Goal: Task Accomplishment & Management: Manage account settings

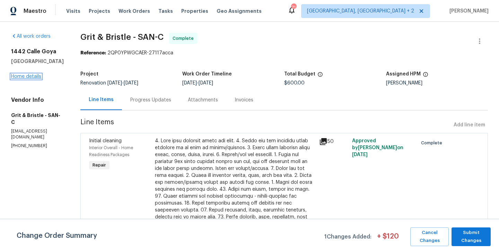
click at [30, 77] on link "Home details" at bounding box center [26, 76] width 30 height 5
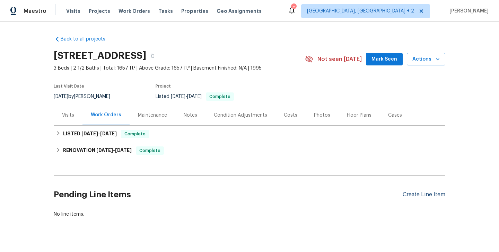
click at [411, 193] on div "Create Line Item" at bounding box center [424, 195] width 43 height 7
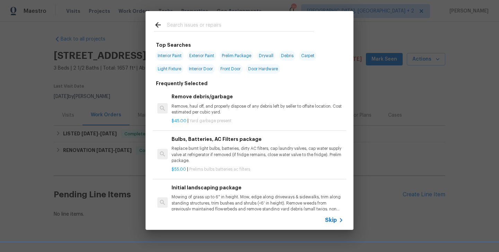
click at [336, 220] on span "Skip" at bounding box center [331, 220] width 12 height 7
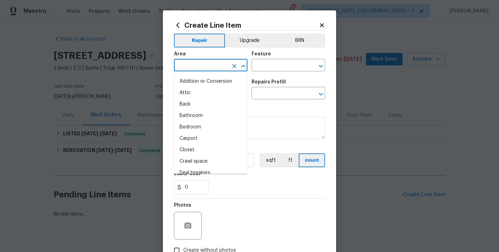
click at [194, 68] on input "text" at bounding box center [201, 66] width 54 height 11
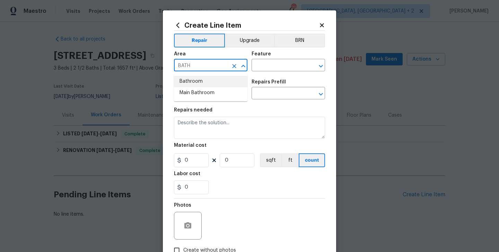
click at [195, 84] on li "Bathroom" at bounding box center [211, 81] width 74 height 11
type input "Bathroom"
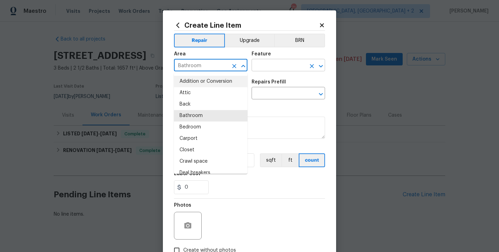
click at [274, 66] on input "text" at bounding box center [279, 66] width 54 height 11
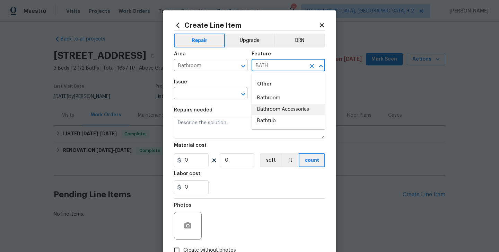
click at [281, 110] on li "Bathroom Accessories" at bounding box center [289, 109] width 74 height 11
type input "Bathroom Accessories"
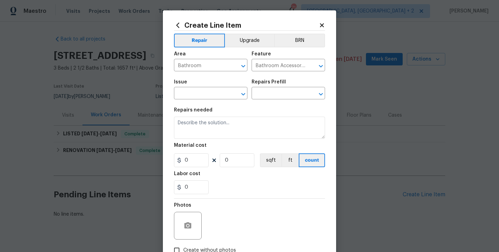
click at [213, 103] on span "Issue ​" at bounding box center [211, 90] width 74 height 28
click at [200, 98] on input "text" at bounding box center [201, 94] width 54 height 11
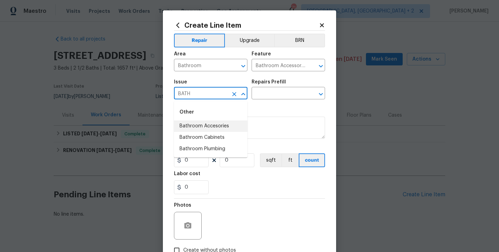
click at [205, 123] on li "Bathroom Accesories" at bounding box center [211, 126] width 74 height 11
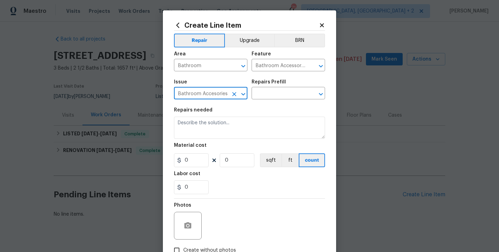
type input "Bathroom Accesories"
click at [277, 102] on div "Issue Bathroom Accesories ​ Repairs Prefill ​" at bounding box center [249, 90] width 151 height 28
click at [275, 100] on div "Issue Bathroom Accesories ​ Repairs Prefill ​" at bounding box center [249, 90] width 151 height 28
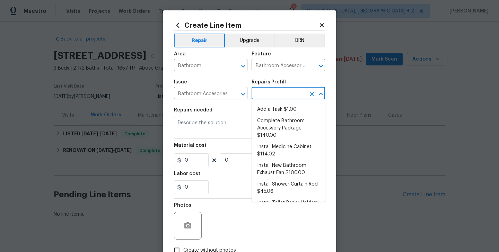
click at [273, 94] on input "text" at bounding box center [279, 94] width 54 height 11
click at [274, 109] on li "Add a Task $1.00" at bounding box center [289, 109] width 74 height 11
type input "Interior Trim"
type input "Add a Task $1.00"
type textarea "HPM to detail"
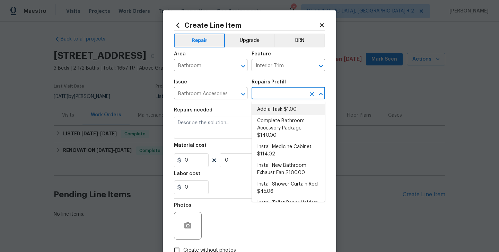
type input "1"
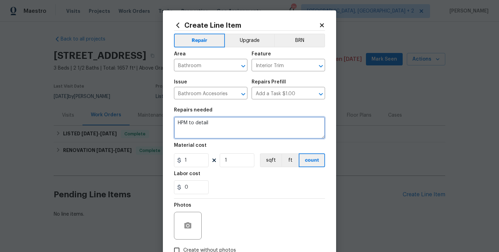
click at [198, 126] on textarea "HPM to detail" at bounding box center [249, 128] width 151 height 22
paste textarea "The mirror in the half bathroom is falling. Please inspect and securely reattac…"
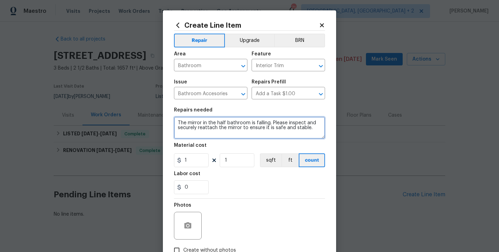
type textarea "The mirror in the half bathroom is falling. Please inspect and securely reattac…"
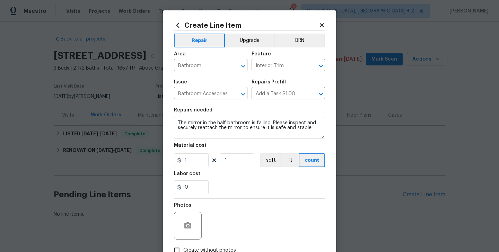
click at [189, 147] on h5 "Material cost" at bounding box center [190, 145] width 33 height 5
click at [189, 154] on input "1" at bounding box center [191, 161] width 35 height 14
type input "75"
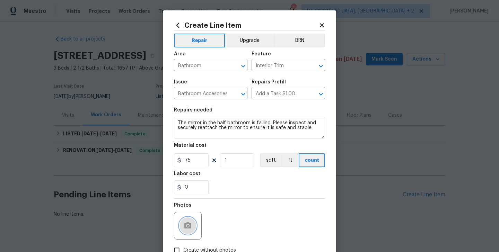
click at [190, 230] on icon "button" at bounding box center [188, 226] width 8 height 8
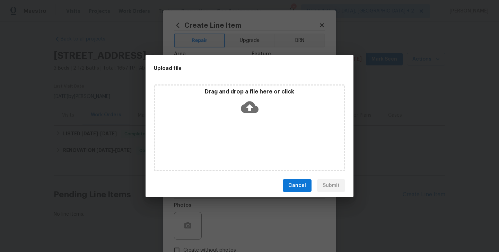
click at [246, 103] on icon at bounding box center [250, 108] width 18 height 12
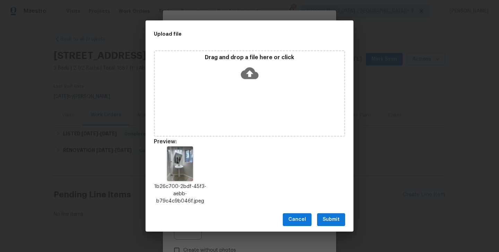
click at [332, 223] on span "Submit" at bounding box center [331, 220] width 17 height 9
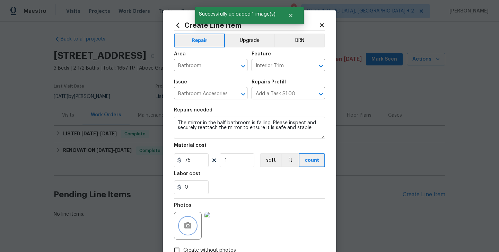
scroll to position [46, 0]
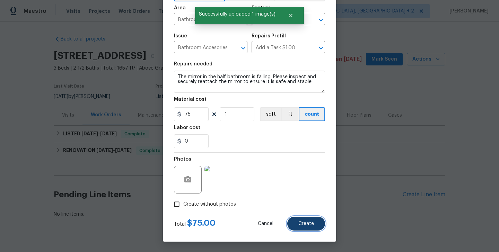
click at [315, 227] on button "Create" at bounding box center [306, 224] width 38 height 14
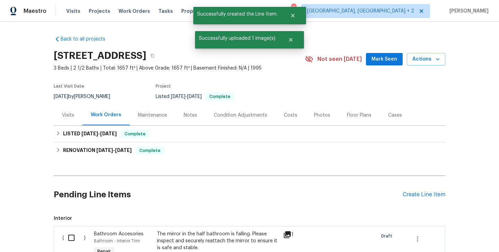
scroll to position [99, 0]
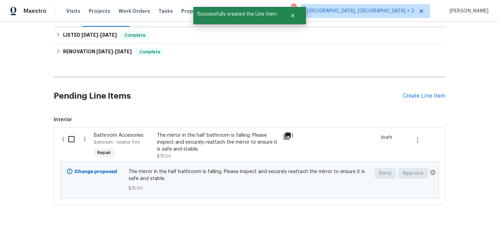
click at [76, 145] on input "checkbox" at bounding box center [74, 139] width 20 height 15
checkbox input "true"
click at [445, 236] on span "Create Work Order" at bounding box center [460, 235] width 46 height 9
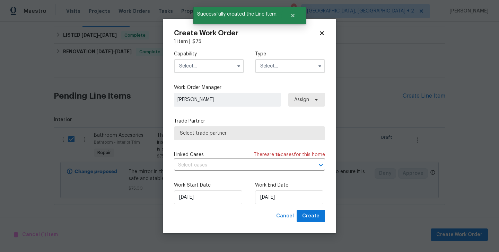
click at [200, 64] on input "text" at bounding box center [209, 66] width 70 height 14
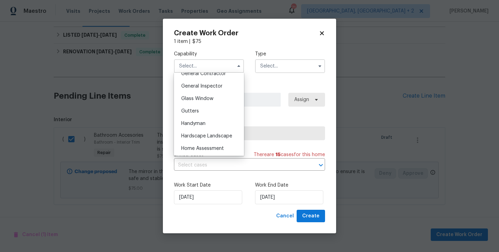
scroll to position [340, 0]
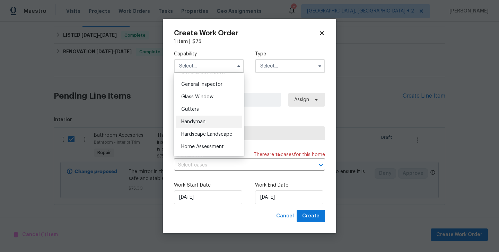
click at [198, 121] on span "Handyman" at bounding box center [193, 122] width 24 height 5
type input "Handyman"
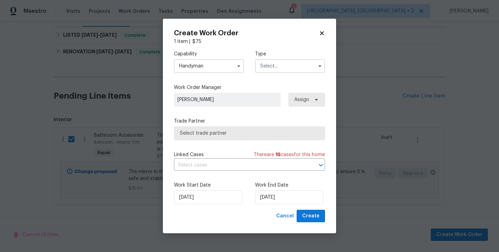
click at [275, 73] on input "text" at bounding box center [290, 66] width 70 height 14
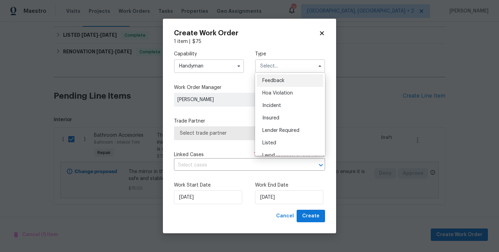
click at [276, 80] on span "Feedback" at bounding box center [274, 80] width 22 height 5
type input "Feedback"
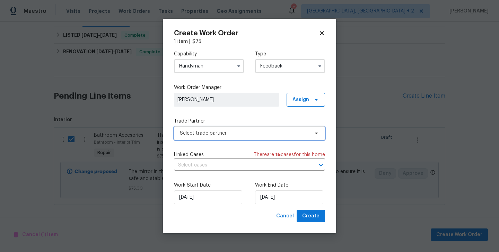
click at [211, 127] on span "Select trade partner" at bounding box center [249, 134] width 151 height 14
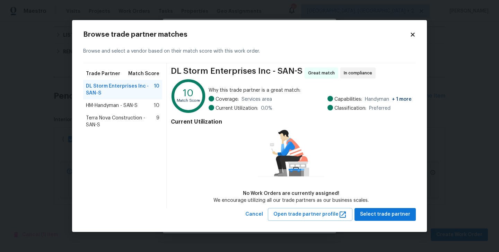
click at [113, 105] on span "HM-Handyman - SAN-S" at bounding box center [112, 105] width 52 height 7
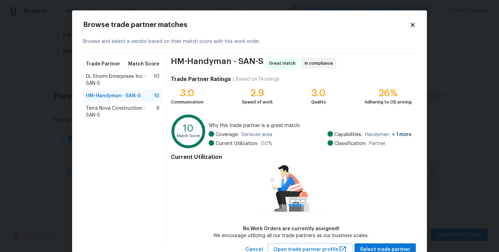
click at [107, 111] on span "Terra Nova Construction - SAN-S" at bounding box center [121, 112] width 70 height 14
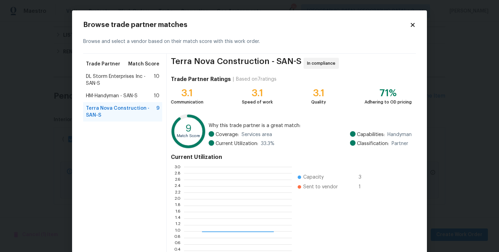
scroll to position [97, 108]
click at [105, 77] on span "DL Storm Enterprises Inc - SAN-S" at bounding box center [120, 80] width 68 height 14
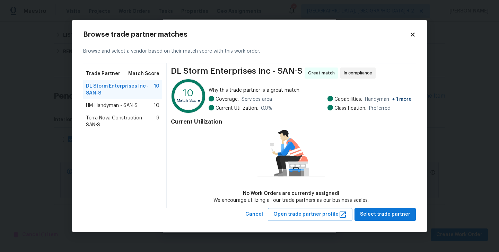
click at [103, 107] on span "HM-Handyman - SAN-S" at bounding box center [112, 105] width 52 height 7
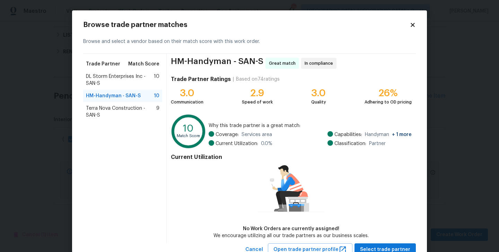
scroll to position [25, 0]
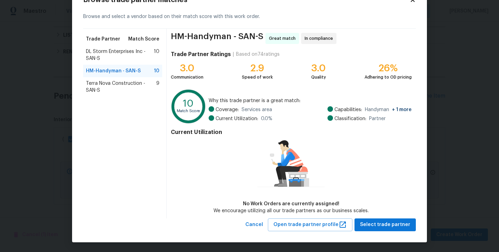
click at [369, 215] on div "HM-Handyman - SAN-S Great match In compliance Trade Partner Ratings | Based on …" at bounding box center [291, 124] width 249 height 190
click at [369, 222] on span "Select trade partner" at bounding box center [385, 225] width 50 height 9
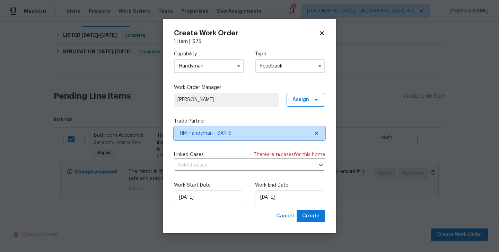
scroll to position [0, 0]
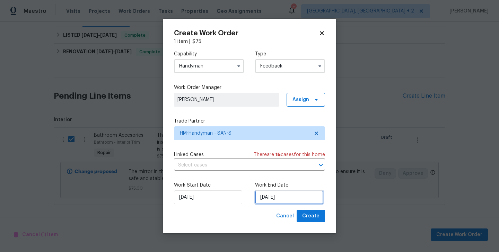
click at [272, 204] on input "17/09/2025" at bounding box center [289, 198] width 68 height 14
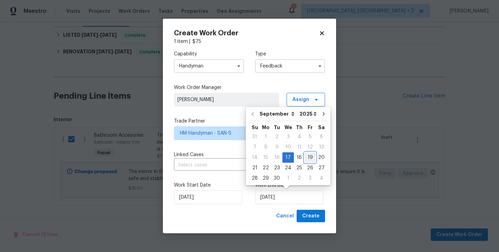
click at [310, 158] on div "19" at bounding box center [310, 158] width 11 height 10
type input "19/09/2025"
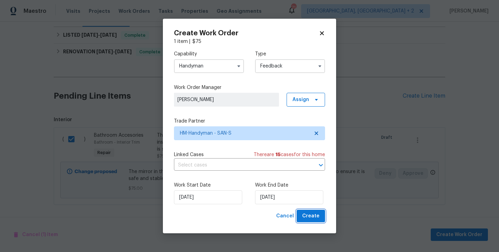
click at [314, 214] on span "Create" at bounding box center [310, 216] width 17 height 9
checkbox input "false"
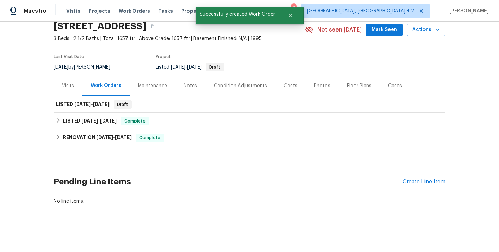
scroll to position [29, 0]
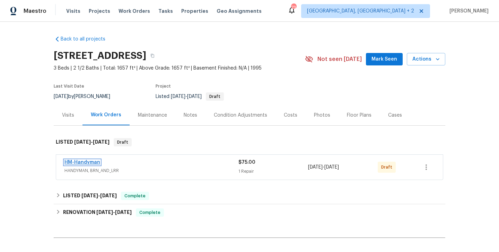
click at [86, 162] on link "HM-Handyman" at bounding box center [82, 162] width 36 height 5
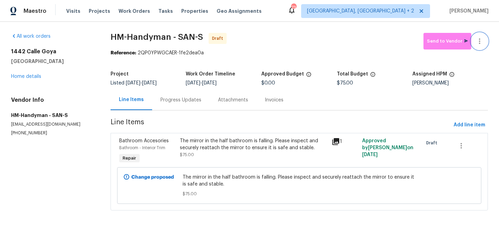
click at [482, 37] on icon "button" at bounding box center [480, 41] width 8 height 8
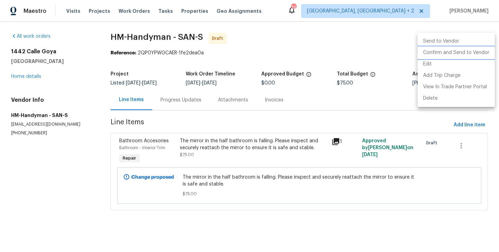
click at [482, 53] on li "Confirm and Send to Vendor" at bounding box center [456, 52] width 77 height 11
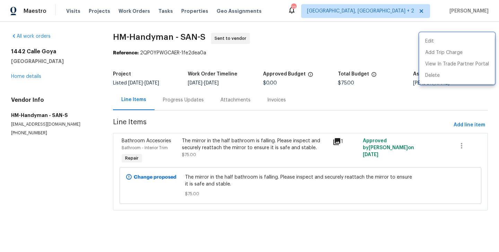
click at [168, 99] on div at bounding box center [249, 126] width 499 height 252
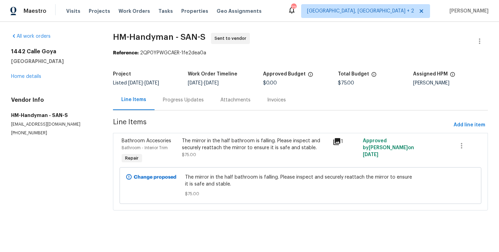
click at [168, 99] on div "Progress Updates" at bounding box center [183, 100] width 41 height 7
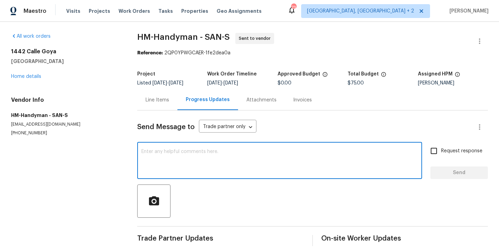
click at [182, 154] on textarea at bounding box center [279, 161] width 277 height 24
paste textarea "Hi this is Blessida with Opendoor. I’m confirming you received the WO for the p…"
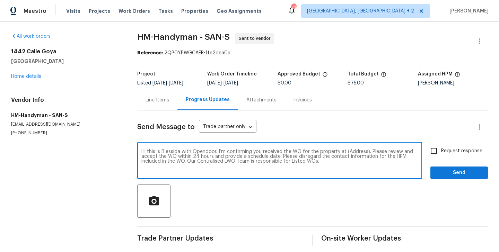
click at [358, 156] on textarea "Hi this is Blessida with Opendoor. I’m confirming you received the WO for the p…" at bounding box center [279, 161] width 277 height 24
click at [356, 153] on textarea "Hi this is Blessida with Opendoor. I’m confirming you received the WO for the p…" at bounding box center [279, 161] width 277 height 24
paste textarea "1442 Calle Goya, Oceanside, CA 92056"
type textarea "Hi this is Blessida with Opendoor. I’m confirming you received the WO for the p…"
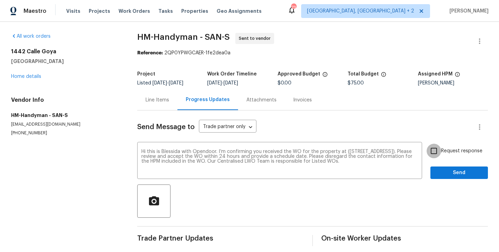
click at [440, 152] on input "Request response" at bounding box center [434, 151] width 15 height 15
checkbox input "true"
click at [445, 170] on span "Send" at bounding box center [459, 173] width 46 height 9
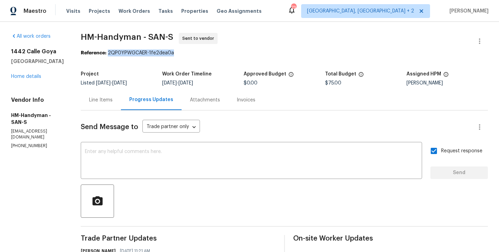
drag, startPoint x: 115, startPoint y: 53, endPoint x: 183, endPoint y: 53, distance: 68.0
click at [183, 53] on div "Reference: 2QP0YPWGCAER-1fe2dea0a" at bounding box center [284, 53] width 407 height 7
copy div "2QP0YPWGCAER-1fe2dea0a"
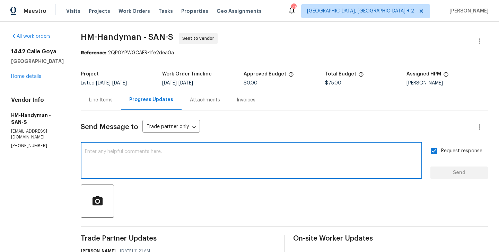
click at [185, 167] on textarea at bounding box center [251, 161] width 333 height 24
paste textarea "All Work Orders must include before-photos (both close-up and wide-angle) and a…"
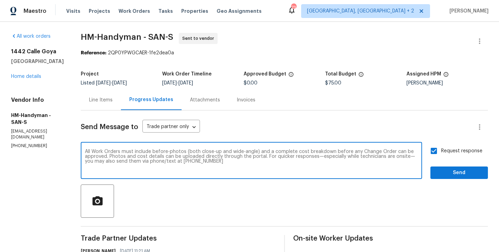
type textarea "All Work Orders must include before-photos (both close-up and wide-angle) and a…"
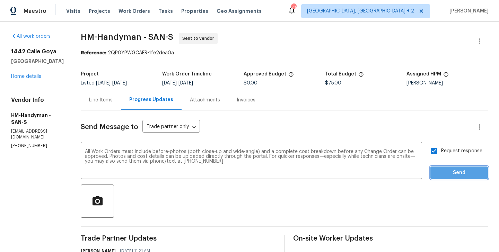
click at [457, 171] on span "Send" at bounding box center [459, 173] width 46 height 9
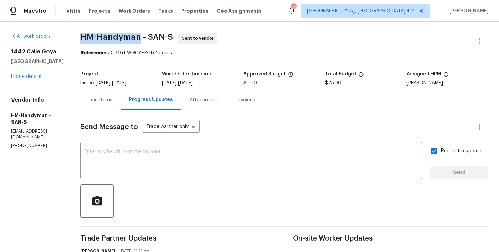
drag, startPoint x: 87, startPoint y: 40, endPoint x: 146, endPoint y: 41, distance: 59.3
click at [146, 41] on div "All work orders 1442 Calle Goya Oceanside, CA 92056 Home details Vendor Info HM…" at bounding box center [249, 191] width 499 height 338
copy span "HM-Handyman"
click at [30, 76] on link "Home details" at bounding box center [26, 76] width 30 height 5
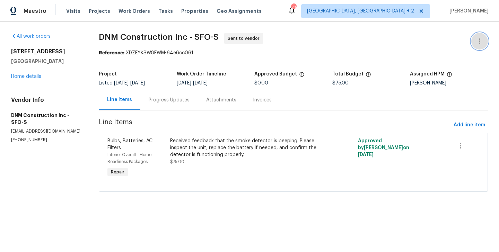
click at [483, 34] on button "button" at bounding box center [480, 41] width 17 height 17
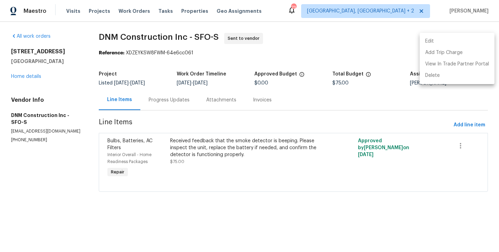
click at [456, 36] on li "Edit" at bounding box center [457, 41] width 75 height 11
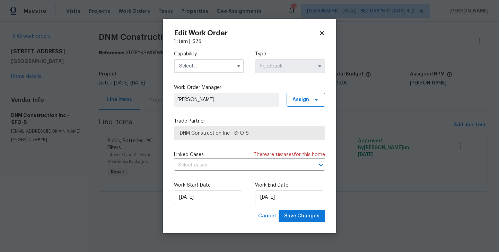
click at [199, 61] on input "text" at bounding box center [209, 66] width 70 height 14
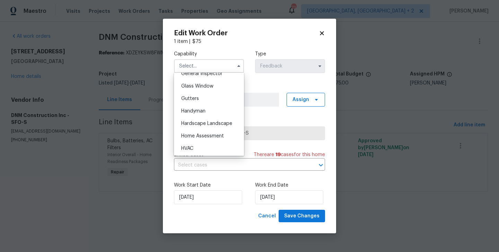
scroll to position [351, 0]
click at [204, 113] on span "Handyman" at bounding box center [193, 111] width 24 height 5
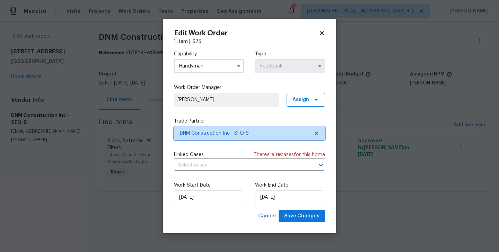
click at [220, 135] on span "DNM Construction Inc - SFO-S" at bounding box center [244, 133] width 129 height 7
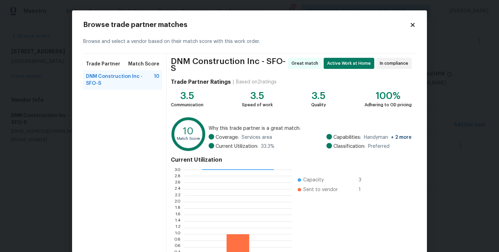
scroll to position [56, 0]
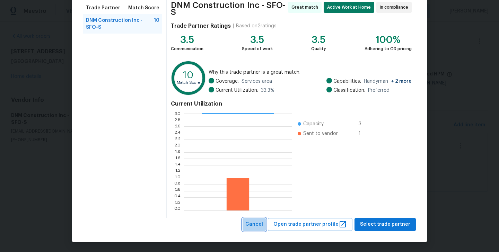
click at [257, 222] on span "Cancel" at bounding box center [255, 225] width 18 height 9
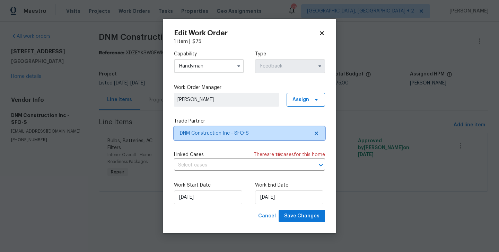
scroll to position [0, 0]
click at [198, 66] on input "Handyman" at bounding box center [209, 66] width 70 height 14
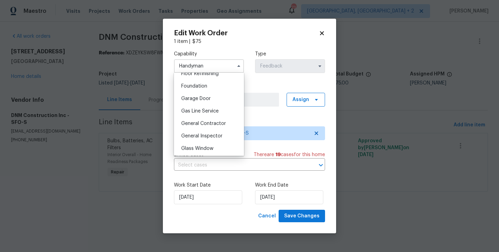
scroll to position [291, 0]
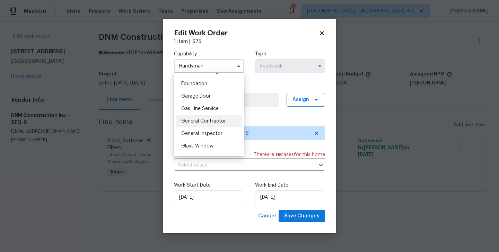
click at [207, 122] on span "General Contractor" at bounding box center [203, 121] width 45 height 5
type input "General Contractor"
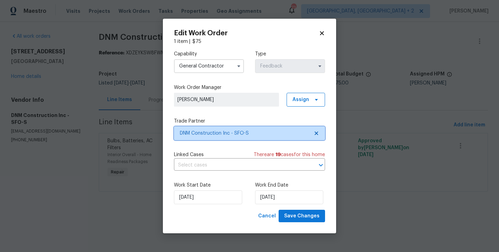
click at [216, 133] on span "DNM Construction Inc - SFO-S" at bounding box center [244, 133] width 129 height 7
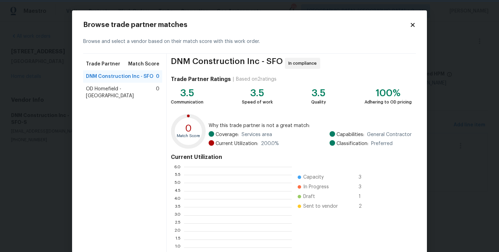
scroll to position [97, 108]
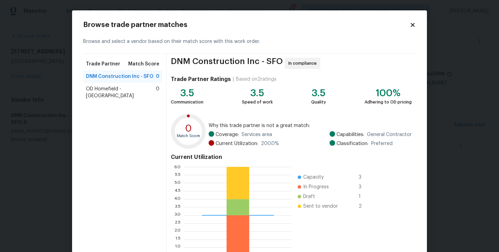
click at [135, 76] on span "DNM Construction Inc - SFO" at bounding box center [120, 76] width 68 height 7
click at [133, 91] on span "OD Homefield - San Francisco Bay Area" at bounding box center [121, 93] width 70 height 14
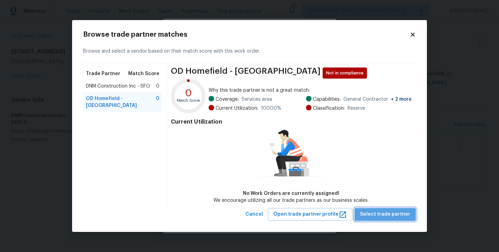
click at [389, 218] on span "Select trade partner" at bounding box center [385, 214] width 50 height 9
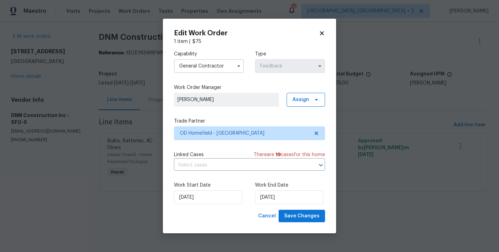
click at [238, 201] on div "09/09/2025" at bounding box center [209, 198] width 70 height 14
click at [230, 199] on input "09/09/2025" at bounding box center [208, 198] width 68 height 14
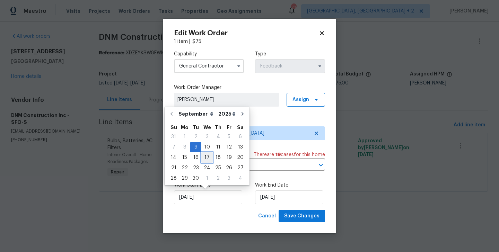
click at [207, 159] on div "17" at bounding box center [206, 158] width 11 height 10
type input "[DATE]"
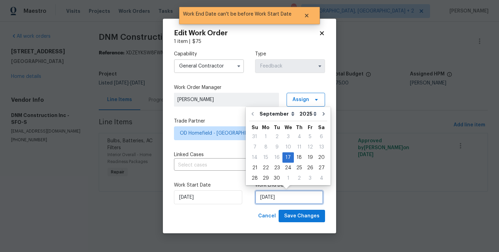
click at [270, 193] on input "[DATE]" at bounding box center [289, 198] width 68 height 14
click at [306, 158] on div "19" at bounding box center [310, 158] width 11 height 10
type input "[DATE]"
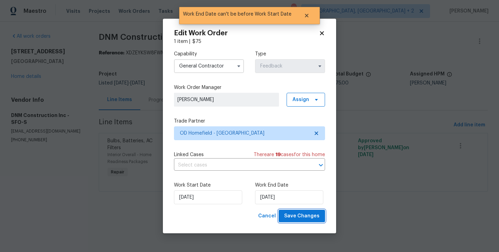
click at [309, 215] on span "Save Changes" at bounding box center [301, 216] width 35 height 9
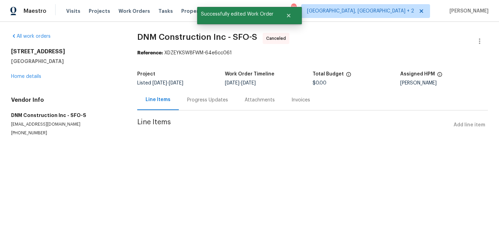
click at [224, 101] on div "Progress Updates" at bounding box center [207, 100] width 41 height 7
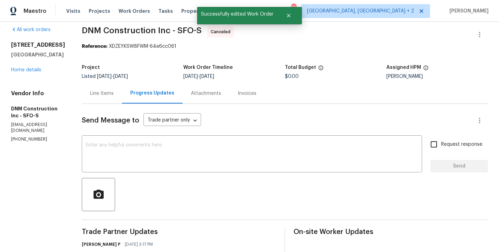
scroll to position [190, 0]
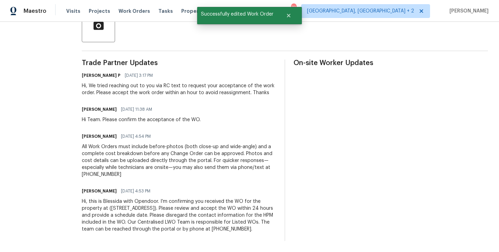
click at [200, 200] on div "Hi, this is Blessida with Opendoor. I’m confirming you received the WO for the …" at bounding box center [179, 215] width 195 height 35
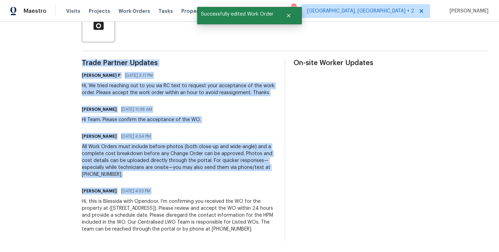
click at [200, 200] on div "Hi, this is Blessida with Opendoor. I’m confirming you received the WO for the …" at bounding box center [179, 215] width 195 height 35
copy div "Trade Partner Updates Ramyasri P 09/11/2025 3:17 PM Hi, We tried reaching out t…"
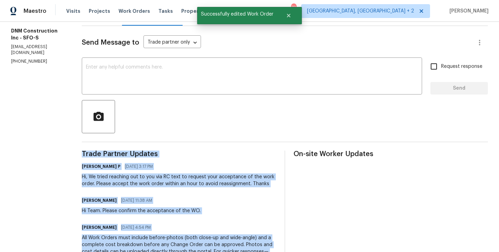
scroll to position [0, 0]
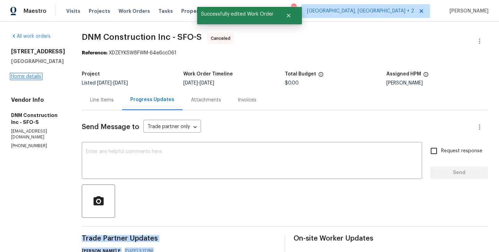
click at [28, 74] on link "Home details" at bounding box center [26, 76] width 30 height 5
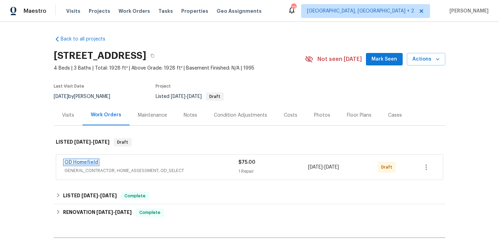
click at [92, 163] on link "OD Homefield" at bounding box center [81, 162] width 34 height 5
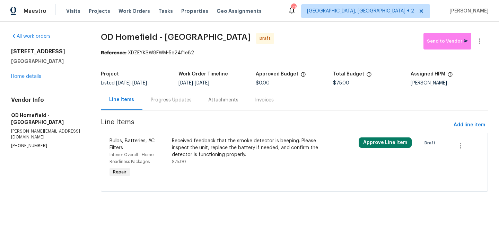
click at [483, 31] on div "All work orders 5740 Belleza Dr Pleasanton, CA 94588 Home details Vendor Info O…" at bounding box center [249, 117] width 499 height 190
click at [483, 35] on button "button" at bounding box center [480, 41] width 17 height 17
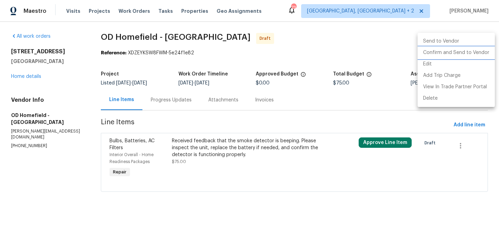
click at [483, 48] on li "Confirm and Send to Vendor" at bounding box center [456, 52] width 77 height 11
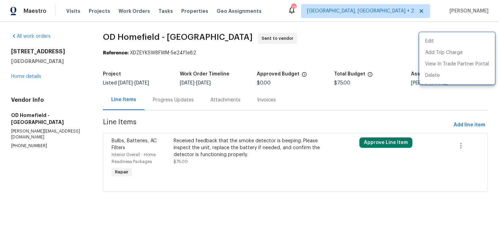
click at [158, 120] on div at bounding box center [249, 126] width 499 height 252
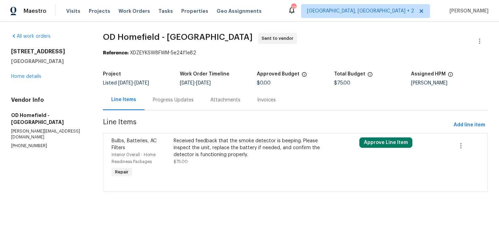
click at [177, 107] on div "Progress Updates" at bounding box center [174, 100] width 58 height 20
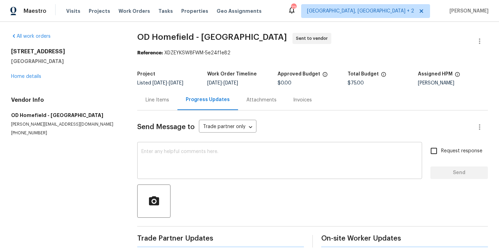
click at [194, 164] on textarea at bounding box center [279, 161] width 277 height 24
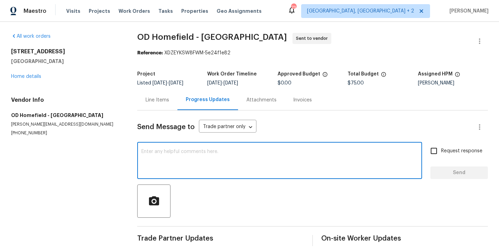
paste textarea "Hi, this is Blessida with Opendoor. I’m confirming you received the WO for the …"
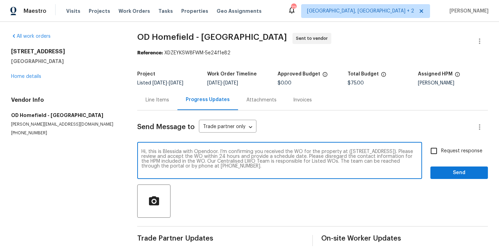
type textarea "Hi, this is Blessida with Opendoor. I’m confirming you received the WO for the …"
click at [441, 156] on input "Request response" at bounding box center [434, 151] width 15 height 15
checkbox input "true"
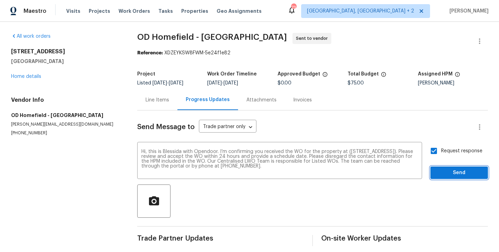
click at [442, 170] on span "Send" at bounding box center [459, 173] width 46 height 9
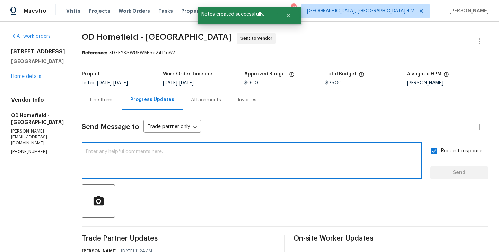
click at [224, 169] on textarea at bounding box center [252, 161] width 332 height 24
paste textarea "All Work Orders must include before-photos (both close-up and wide-angle) and a…"
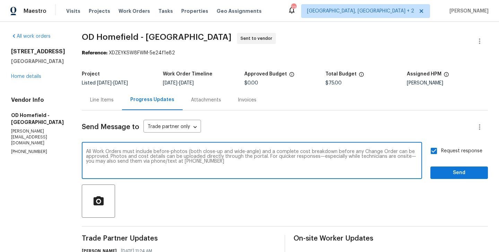
type textarea "All Work Orders must include before-photos (both close-up and wide-angle) and a…"
click at [464, 179] on button "Send" at bounding box center [460, 173] width 58 height 13
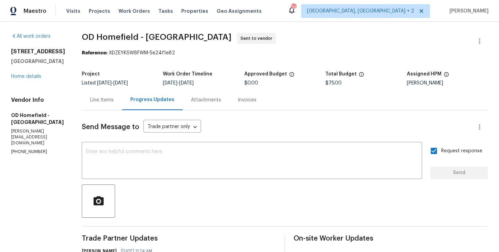
drag, startPoint x: 84, startPoint y: 40, endPoint x: 244, endPoint y: 37, distance: 159.9
click at [244, 37] on div "All work orders 5740 Belleza Dr Pleasanton, CA 94588 Home details Vendor Info O…" at bounding box center [249, 194] width 499 height 345
copy span "OD Homefield - San Francisco Bay Area"
click at [38, 75] on link "Home details" at bounding box center [26, 76] width 30 height 5
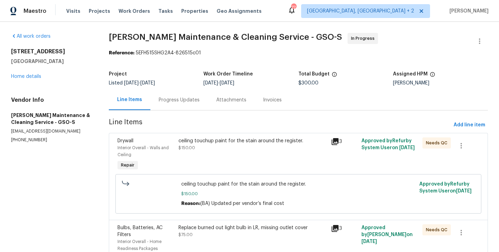
click at [190, 103] on div "Progress Updates" at bounding box center [179, 100] width 41 height 7
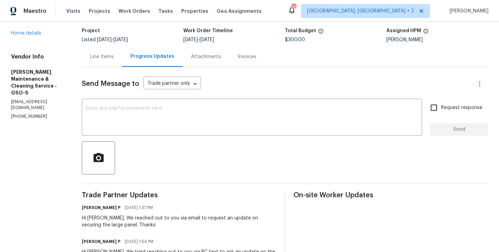
scroll to position [48, 0]
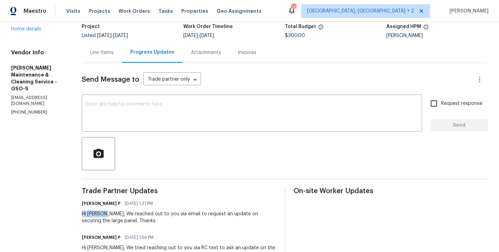
drag, startPoint x: 88, startPoint y: 215, endPoint x: 115, endPoint y: 215, distance: 27.4
copy div "Hi Simpson"
click at [123, 127] on div "x ​" at bounding box center [252, 113] width 341 height 35
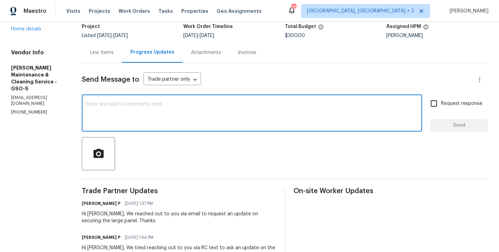
paste textarea "Hi Simpson"
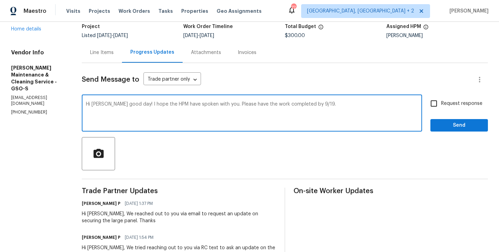
type textarea "Hi Simpson good day! I hope the HPM have spoken with you. Please have the work …"
click at [449, 100] on span "Request response" at bounding box center [461, 103] width 41 height 7
click at [441, 100] on input "Request response" at bounding box center [434, 103] width 15 height 15
checkbox input "true"
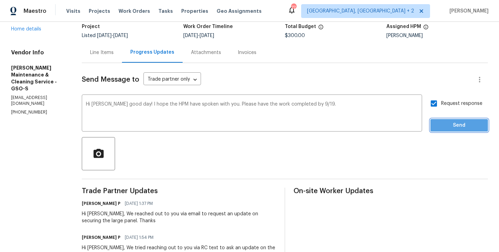
click at [449, 121] on button "Send" at bounding box center [460, 125] width 58 height 13
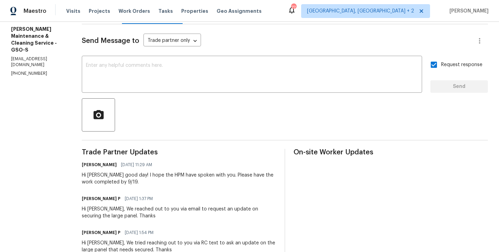
scroll to position [0, 0]
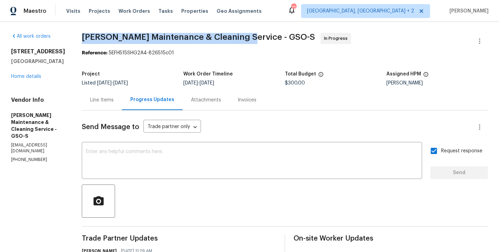
drag, startPoint x: 89, startPoint y: 38, endPoint x: 248, endPoint y: 35, distance: 159.2
copy span "Baker's Maintenance & Cleaning Service"
click at [26, 77] on link "Home details" at bounding box center [26, 76] width 30 height 5
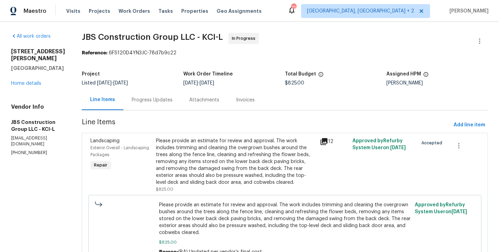
click at [167, 97] on div "Progress Updates" at bounding box center [152, 100] width 41 height 7
